Goal: Task Accomplishment & Management: Complete application form

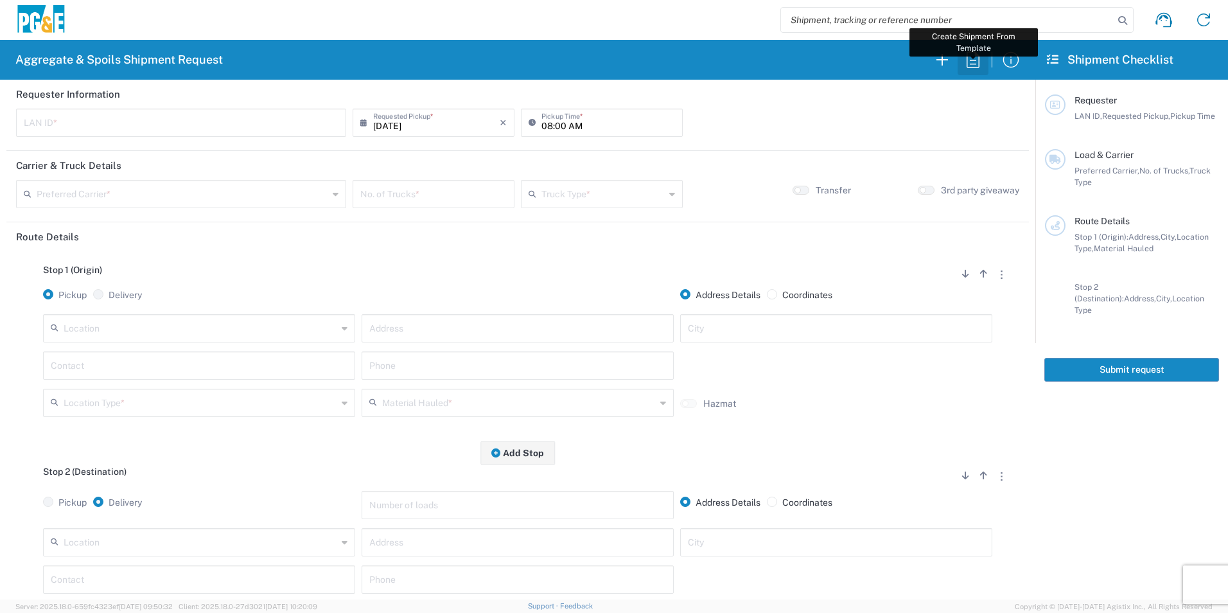
click at [971, 58] on icon "button" at bounding box center [973, 59] width 21 height 21
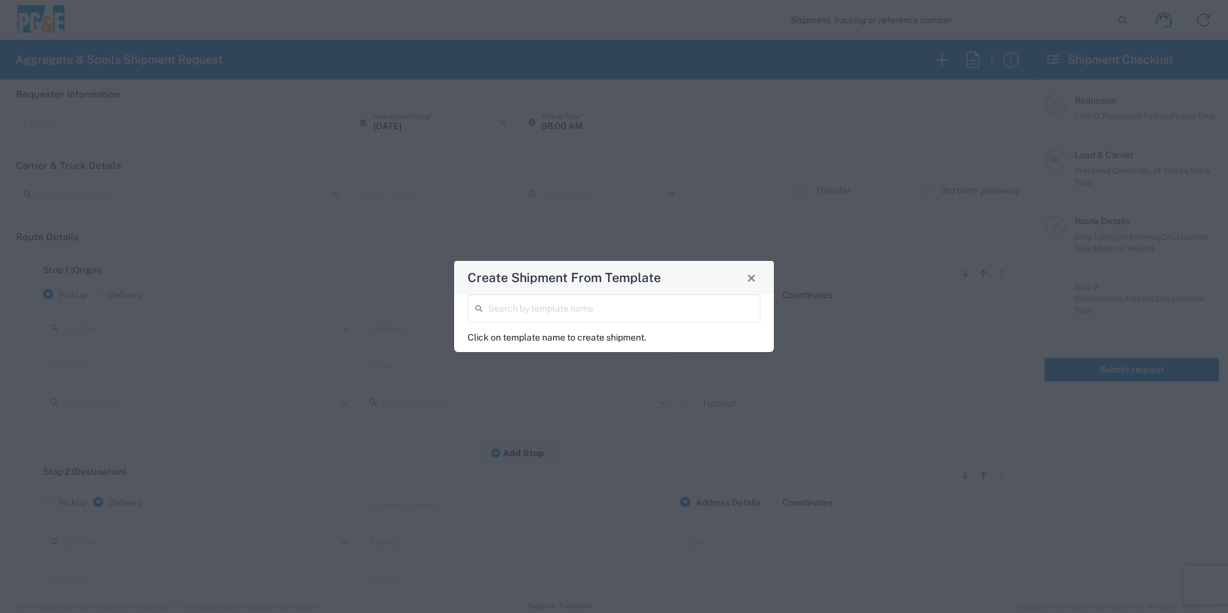
click at [617, 301] on input "search" at bounding box center [620, 307] width 265 height 22
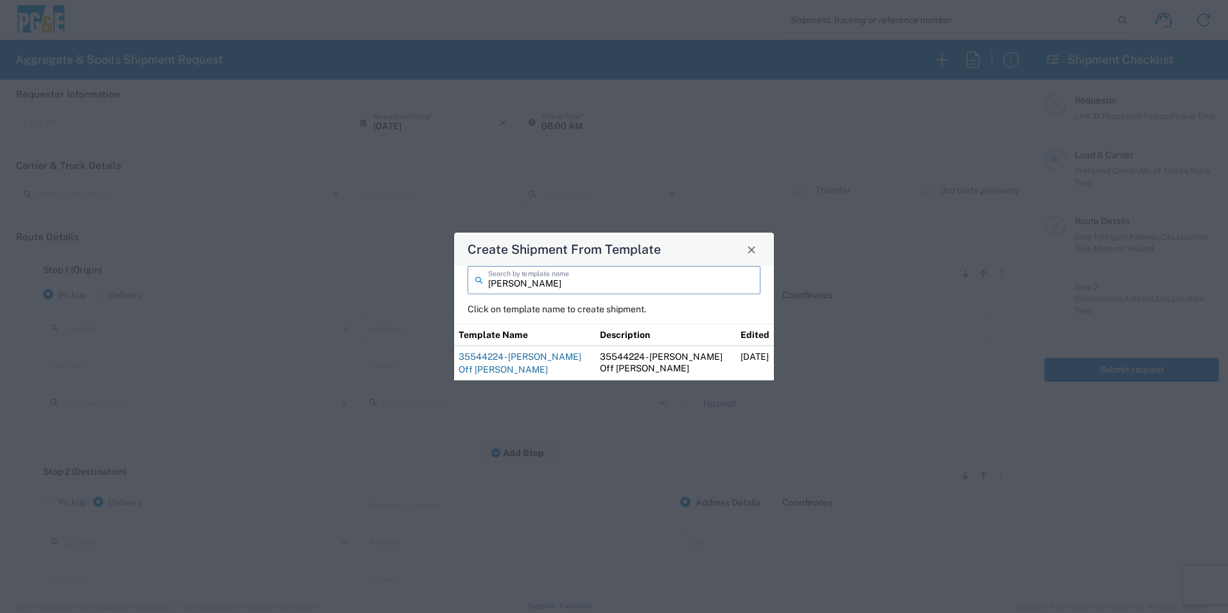
type input "[PERSON_NAME]"
click at [547, 354] on link "35544224 - [PERSON_NAME] Off [PERSON_NAME]" at bounding box center [520, 362] width 123 height 23
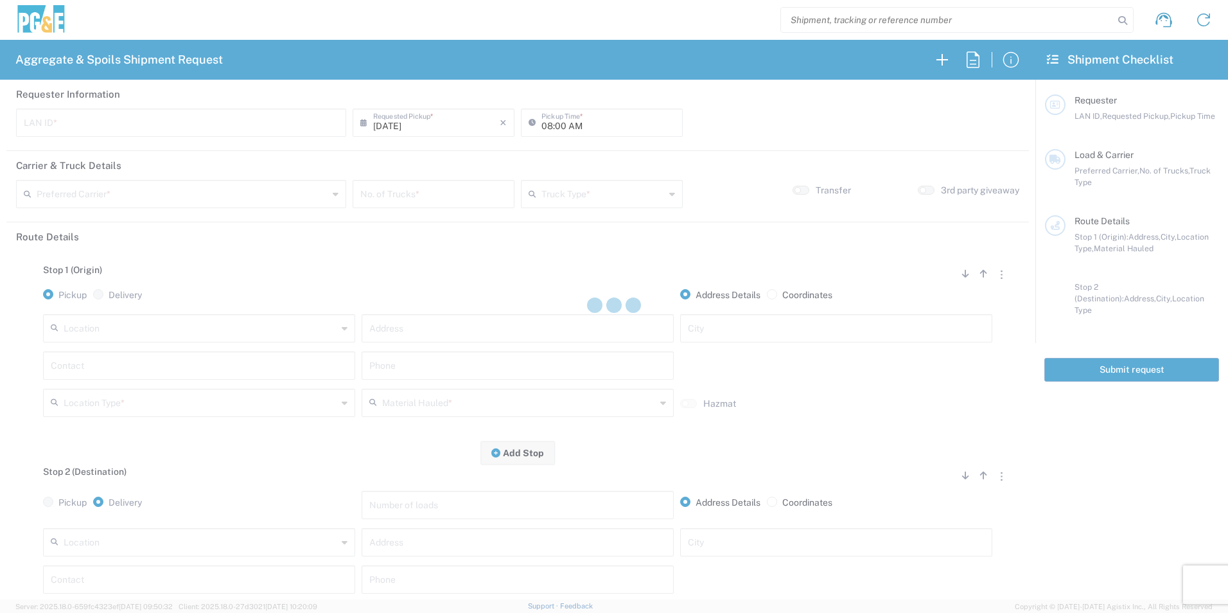
type input "J4TN"
type input "04:15 AM"
type input "[PERSON_NAME] & Sons Trucking, Inc"
type input "Super Dump"
